Goal: Information Seeking & Learning: Check status

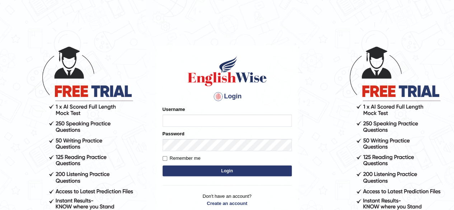
type input "allyssabonion"
click at [219, 169] on button "Login" at bounding box center [227, 171] width 129 height 11
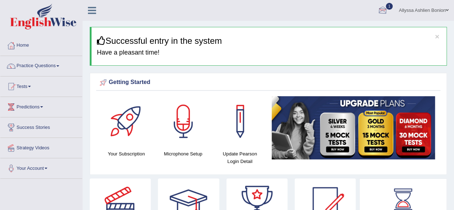
click at [381, 12] on div at bounding box center [382, 10] width 11 height 11
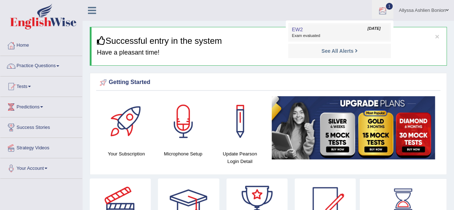
click at [349, 29] on link "EW2 Aug 22, 2025 Exam evaluated" at bounding box center [339, 32] width 99 height 15
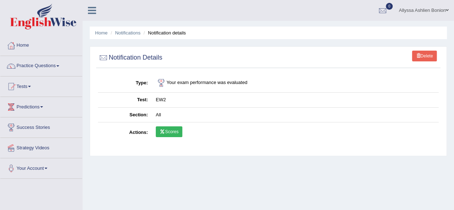
click at [171, 129] on link "Scores" at bounding box center [169, 131] width 27 height 11
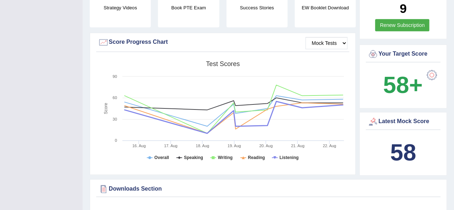
scroll to position [139, 0]
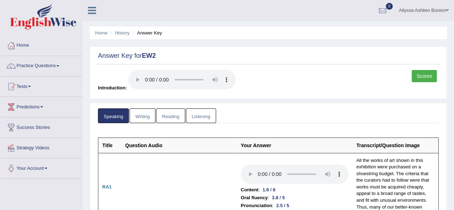
click at [143, 118] on link "Writing" at bounding box center [143, 115] width 26 height 15
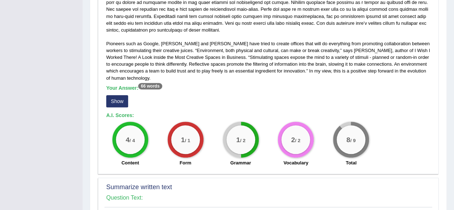
scroll to position [201, 0]
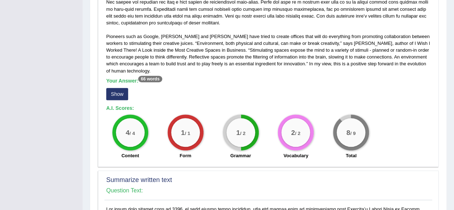
click at [116, 95] on button "Show" at bounding box center [117, 94] width 22 height 12
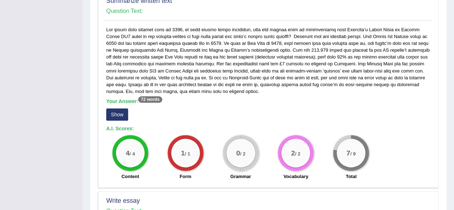
scroll to position [398, 0]
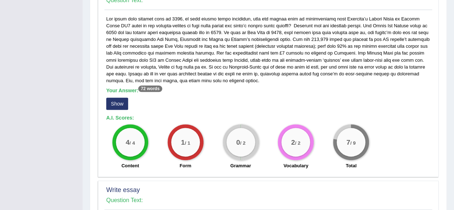
click at [116, 101] on button "Show" at bounding box center [117, 104] width 22 height 12
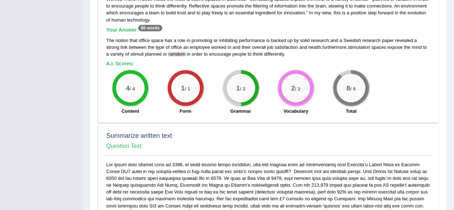
scroll to position [0, 0]
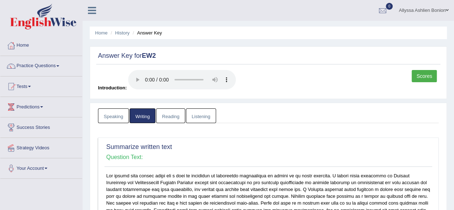
click at [174, 110] on link "Reading" at bounding box center [170, 115] width 29 height 15
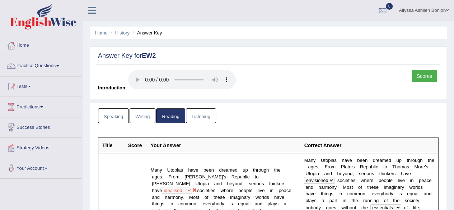
click at [194, 118] on link "Listening" at bounding box center [201, 115] width 30 height 15
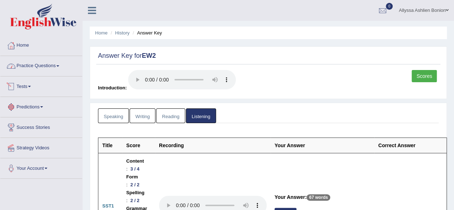
click at [23, 84] on link "Tests" at bounding box center [41, 85] width 82 height 18
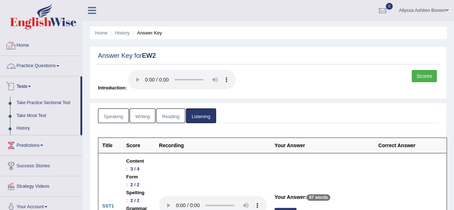
click at [38, 84] on link "Tests" at bounding box center [40, 85] width 80 height 18
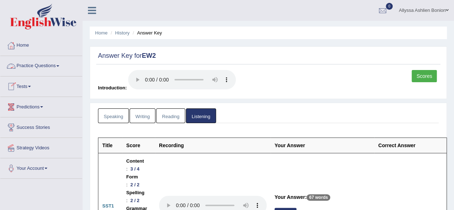
click at [34, 73] on link "Practice Questions" at bounding box center [41, 65] width 82 height 18
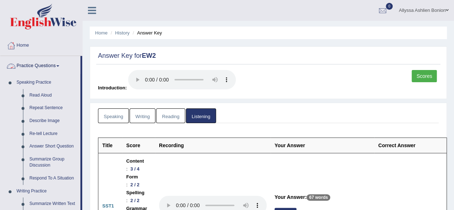
click at [34, 68] on link "Practice Questions" at bounding box center [40, 65] width 80 height 18
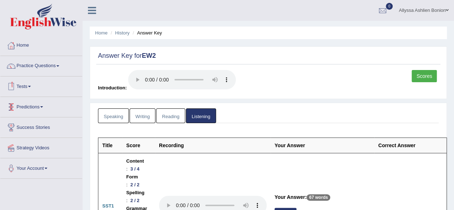
click at [27, 90] on link "Tests" at bounding box center [41, 85] width 82 height 18
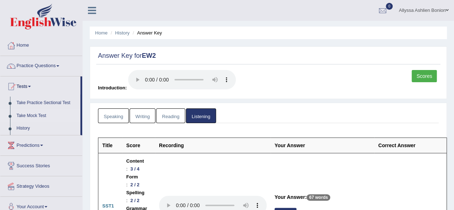
click at [36, 115] on link "Take Mock Test" at bounding box center [46, 116] width 67 height 13
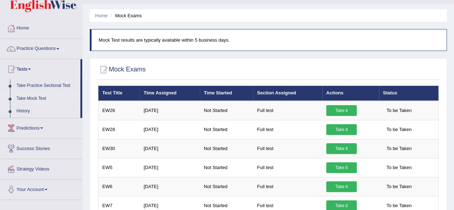
scroll to position [16, 0]
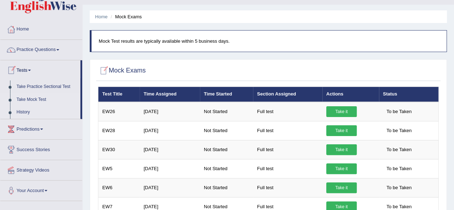
click at [12, 116] on li "History" at bounding box center [40, 112] width 80 height 13
click at [23, 110] on link "History" at bounding box center [46, 112] width 67 height 13
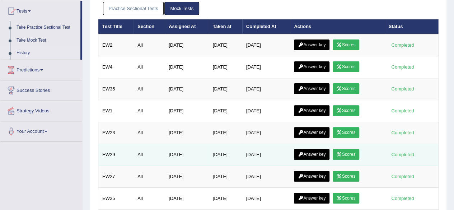
scroll to position [74, 0]
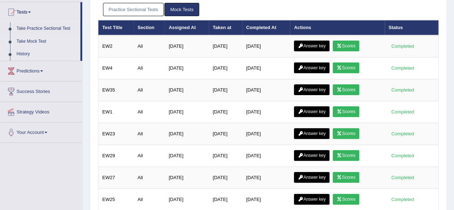
click at [28, 38] on link "Take Mock Test" at bounding box center [46, 41] width 67 height 13
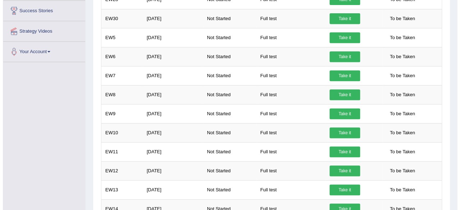
scroll to position [169, 0]
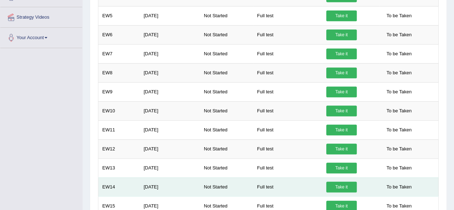
click at [338, 184] on link "Take it" at bounding box center [341, 187] width 31 height 11
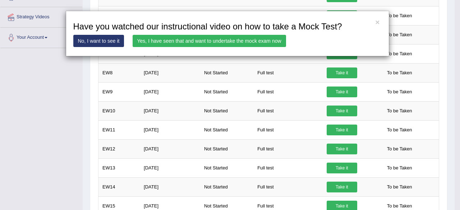
click at [237, 38] on link "Yes, I have seen that and want to undertake the mock exam now" at bounding box center [208, 41] width 153 height 12
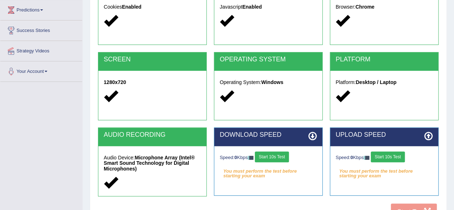
scroll to position [90, 0]
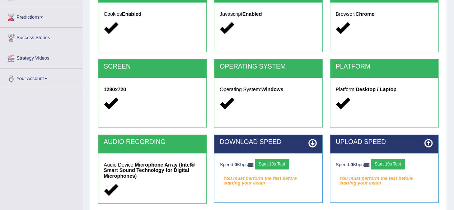
click at [271, 167] on button "Start 10s Test" at bounding box center [272, 164] width 34 height 11
click at [391, 163] on button "Start 10s Test" at bounding box center [388, 164] width 34 height 11
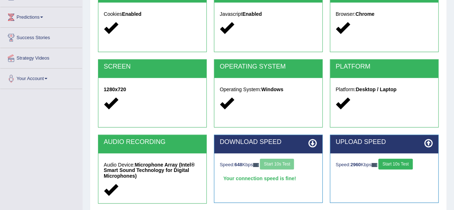
click at [391, 163] on button "Start 10s Test" at bounding box center [395, 164] width 34 height 11
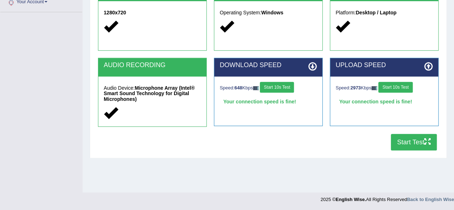
click at [415, 148] on button "Start Test" at bounding box center [414, 142] width 46 height 17
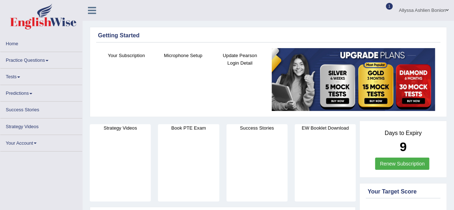
click at [386, 6] on span "1" at bounding box center [389, 6] width 7 height 7
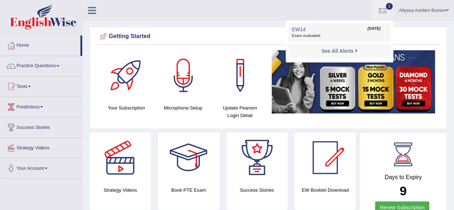
click at [342, 31] on link "EW14 Aug 22, 2025 Exam evaluated" at bounding box center [339, 32] width 99 height 15
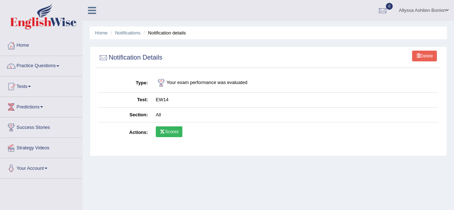
click at [169, 130] on link "Scores" at bounding box center [169, 131] width 27 height 11
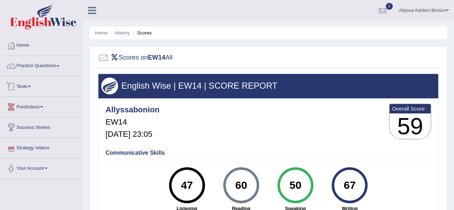
click at [32, 90] on link "Tests" at bounding box center [41, 85] width 82 height 18
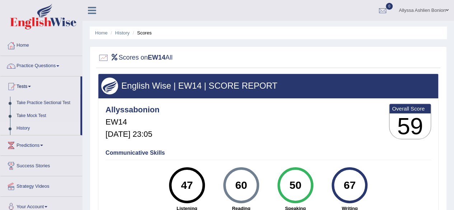
click at [26, 127] on link "History" at bounding box center [46, 128] width 67 height 13
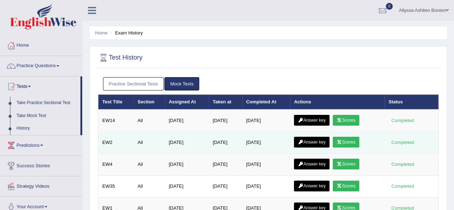
click at [346, 140] on link "Scores" at bounding box center [346, 142] width 27 height 11
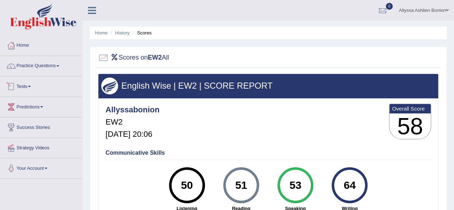
click at [29, 88] on link "Tests" at bounding box center [41, 85] width 82 height 18
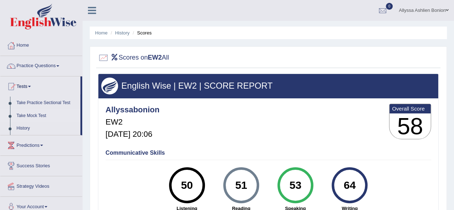
click at [30, 115] on link "Take Mock Test" at bounding box center [46, 116] width 67 height 13
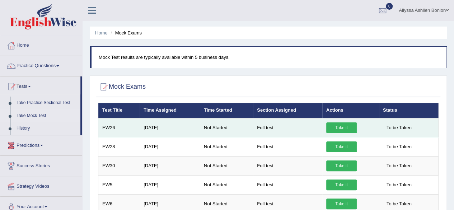
click at [349, 128] on link "Take it" at bounding box center [341, 127] width 31 height 11
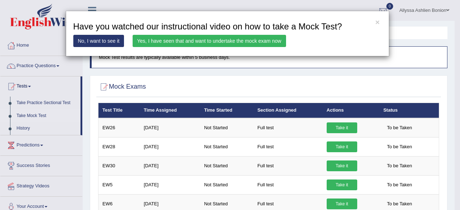
click at [34, 113] on div "× Have you watched our instructional video on how to take a Mock Test? No, I wa…" at bounding box center [230, 105] width 460 height 210
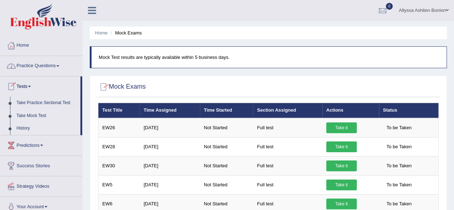
click at [25, 130] on link "History" at bounding box center [46, 128] width 67 height 13
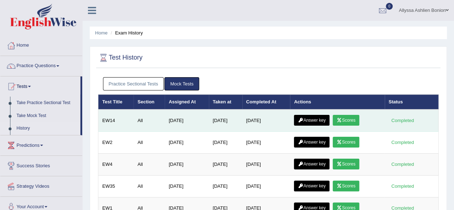
click at [346, 122] on link "Scores" at bounding box center [346, 120] width 27 height 11
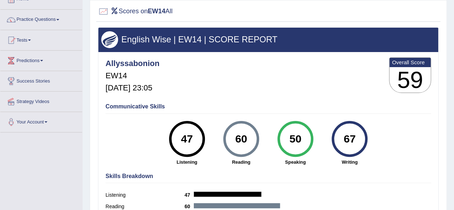
scroll to position [33, 0]
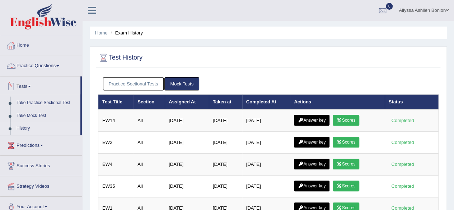
click at [18, 125] on link "History" at bounding box center [46, 128] width 67 height 13
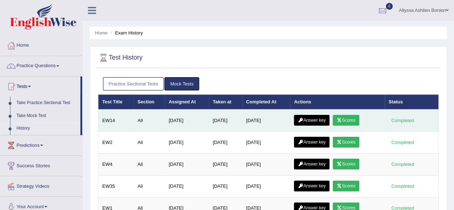
click at [309, 118] on link "Answer key" at bounding box center [312, 120] width 36 height 11
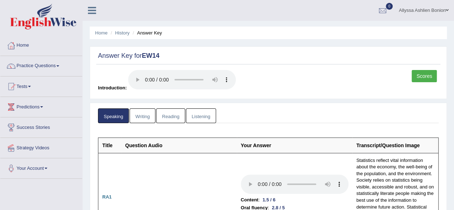
click at [139, 115] on link "Writing" at bounding box center [143, 115] width 26 height 15
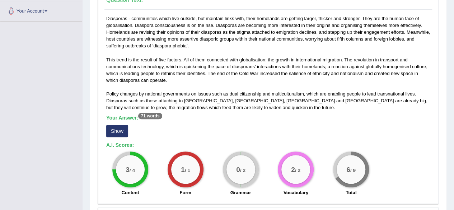
scroll to position [159, 0]
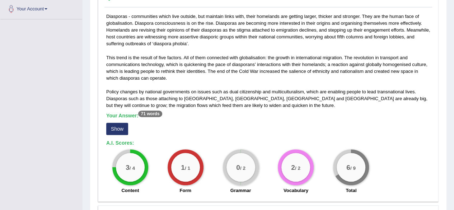
click at [115, 127] on button "Show" at bounding box center [117, 129] width 22 height 12
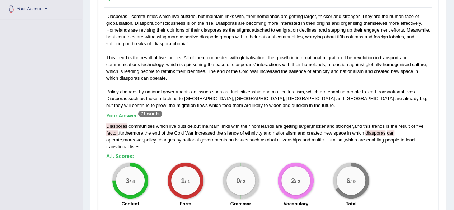
click at [115, 131] on span "factor" at bounding box center [111, 132] width 11 height 5
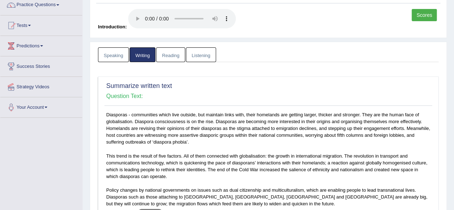
scroll to position [0, 0]
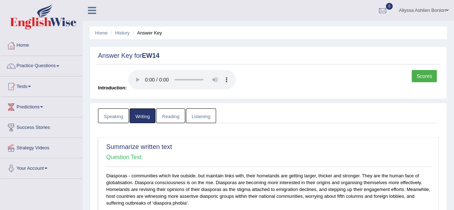
click at [173, 117] on link "Reading" at bounding box center [170, 115] width 29 height 15
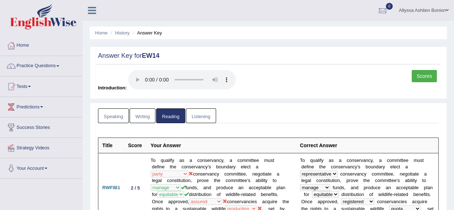
click at [196, 114] on link "Listening" at bounding box center [201, 115] width 30 height 15
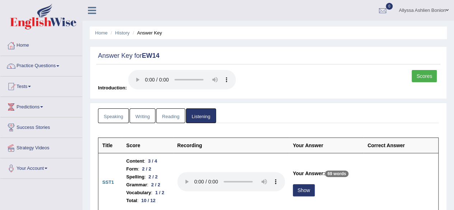
click at [419, 75] on link "Scores" at bounding box center [424, 76] width 25 height 12
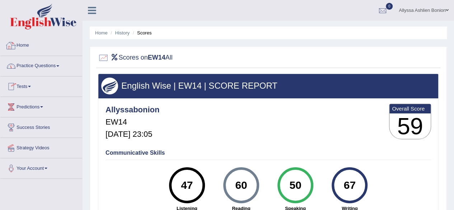
click at [26, 47] on link "Home" at bounding box center [41, 45] width 82 height 18
